Goal: Navigation & Orientation: Find specific page/section

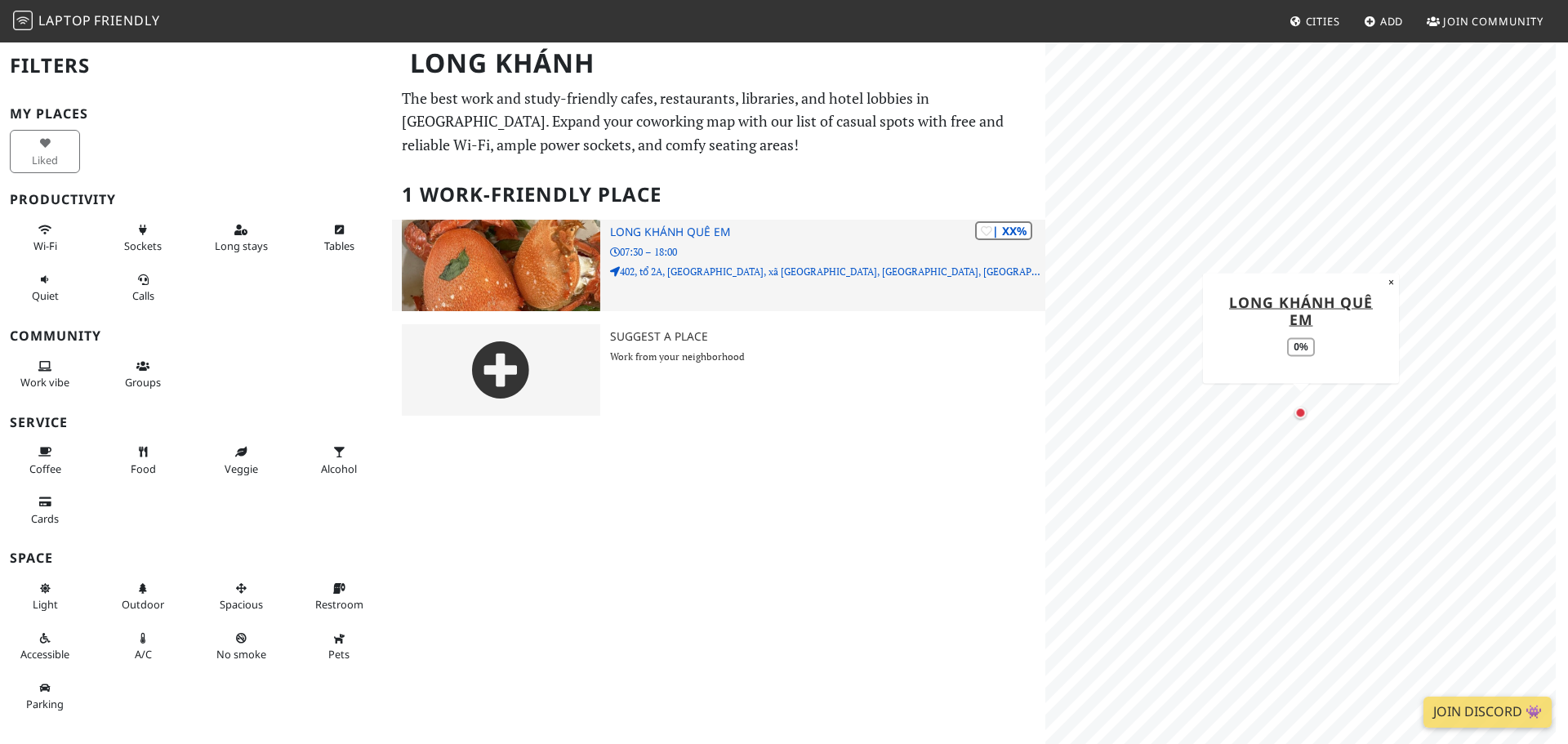
click at [555, 253] on img at bounding box center [501, 265] width 199 height 91
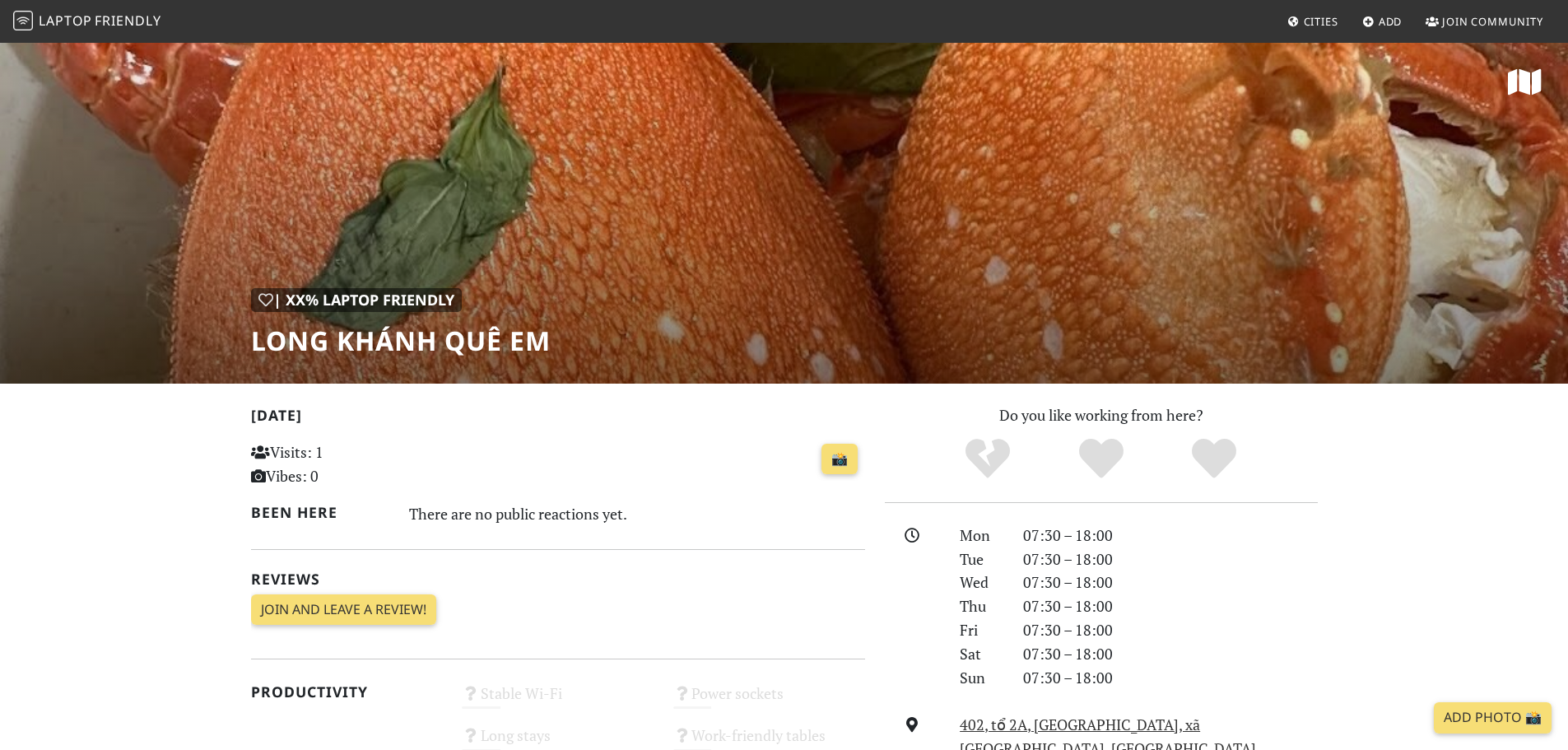
click at [670, 273] on div "| XX% Laptop Friendly Long Khánh Quê Em" at bounding box center [784, 212] width 1568 height 342
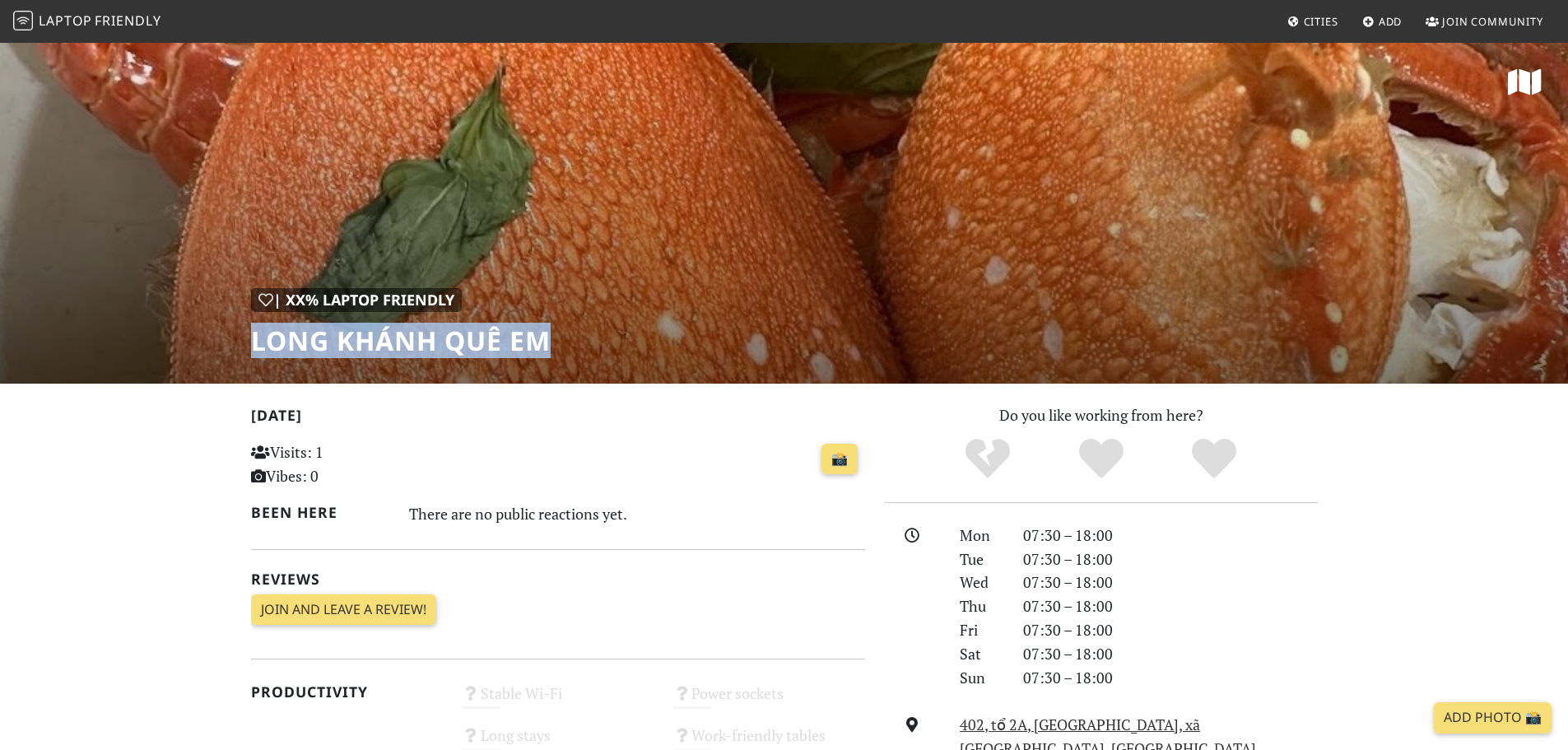
drag, startPoint x: 585, startPoint y: 341, endPoint x: 246, endPoint y: 339, distance: 339.0
click at [246, 339] on div "| XX% Laptop Friendly Long Khánh Quê Em" at bounding box center [784, 212] width 1568 height 342
copy h1 "Long Khánh Quê Em"
